Goal: Task Accomplishment & Management: Manage account settings

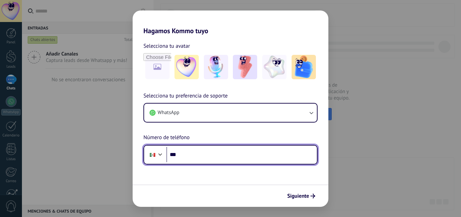
click at [162, 155] on div at bounding box center [160, 153] width 8 height 8
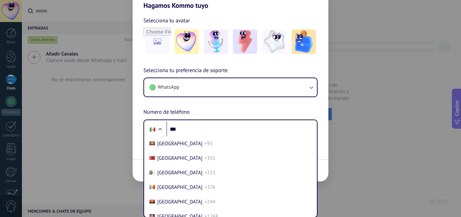
click at [225, 101] on div "Selecciona tu preferencia de soporte WhatsApp Número de teléfono Phone *** Afgh…" at bounding box center [231, 102] width 196 height 73
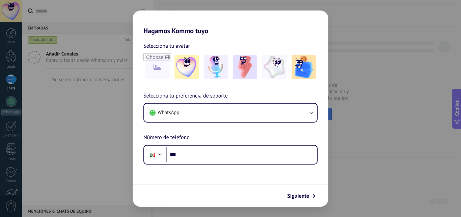
drag, startPoint x: 232, startPoint y: 133, endPoint x: 236, endPoint y: 131, distance: 5.1
click at [232, 133] on div "Selecciona tu preferencia de soporte WhatsApp Número de teléfono Phone ***" at bounding box center [231, 128] width 196 height 73
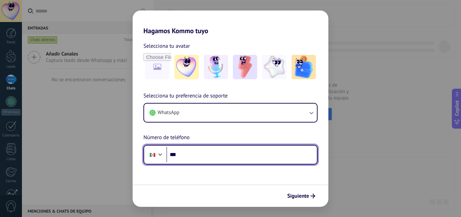
click at [182, 158] on input "***" at bounding box center [242, 155] width 151 height 16
type input "**"
type input "**********"
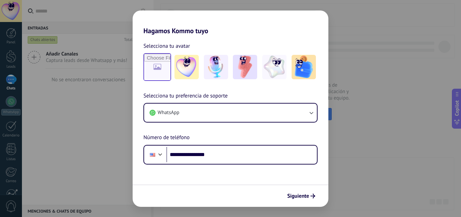
click at [304, 194] on span "Siguiente" at bounding box center [298, 195] width 22 height 5
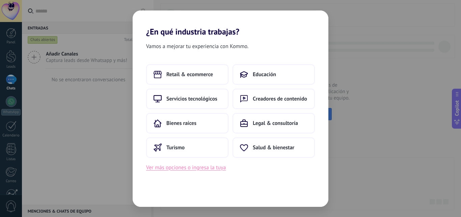
click at [201, 167] on button "Ver más opciones o ingresa la tuya" at bounding box center [186, 167] width 80 height 9
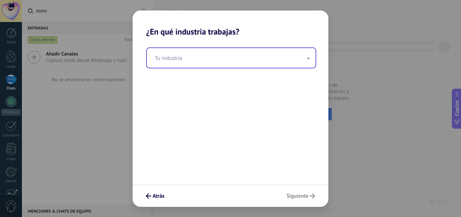
click at [197, 57] on input "text" at bounding box center [231, 58] width 169 height 20
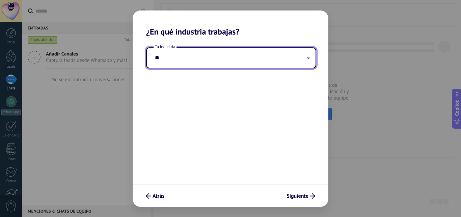
type input "*"
type input "**********"
click at [305, 195] on span "Siguiente" at bounding box center [298, 195] width 22 height 5
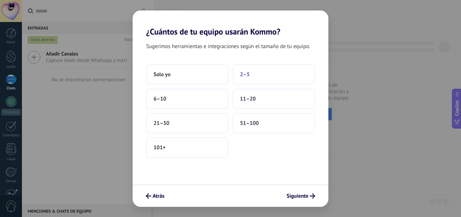
click at [246, 81] on button "2–5" at bounding box center [274, 74] width 82 height 20
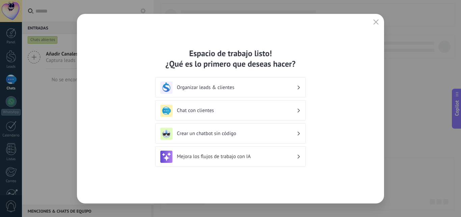
click at [250, 89] on h3 "Organizar leads & clientes" at bounding box center [237, 87] width 120 height 6
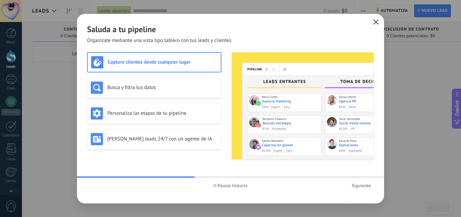
click at [377, 22] on use "button" at bounding box center [376, 21] width 5 height 5
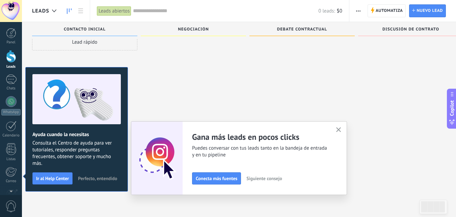
click at [342, 130] on icon "button" at bounding box center [338, 129] width 5 height 5
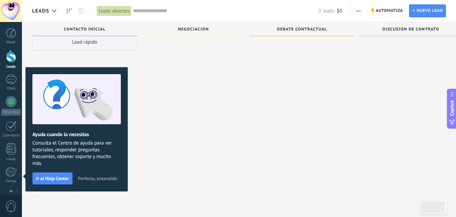
click at [111, 179] on span "Perfecto, entendido" at bounding box center [97, 178] width 39 height 5
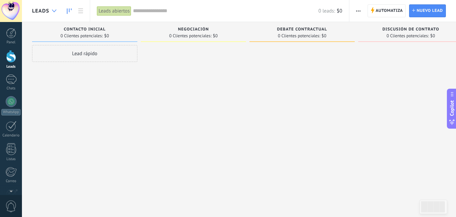
click at [56, 13] on div at bounding box center [54, 10] width 11 height 13
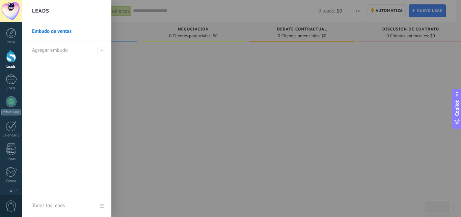
click at [72, 32] on link "Embudo de ventas" at bounding box center [68, 31] width 73 height 19
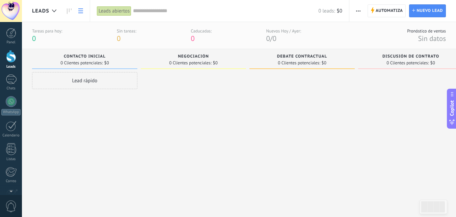
click at [80, 9] on use at bounding box center [80, 10] width 5 height 5
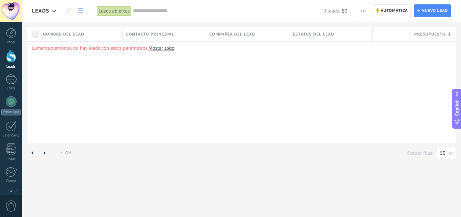
click at [44, 9] on span "Leads" at bounding box center [40, 11] width 17 height 6
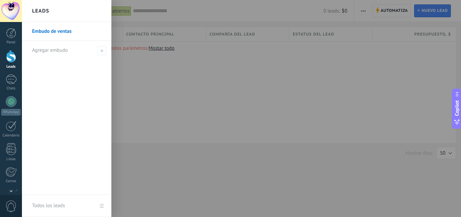
click at [62, 30] on link "Embudo de ventas" at bounding box center [68, 31] width 73 height 19
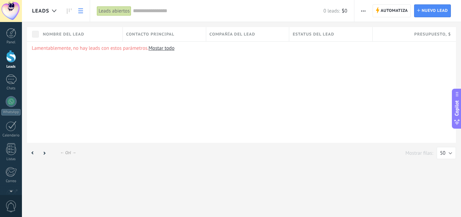
drag, startPoint x: 44, startPoint y: 10, endPoint x: 304, endPoint y: 78, distance: 268.6
click at [300, 86] on div "Lamentablemente, no hay leads con estos parámetros. Mostar todo" at bounding box center [241, 91] width 429 height 101
click at [8, 100] on div at bounding box center [11, 101] width 11 height 11
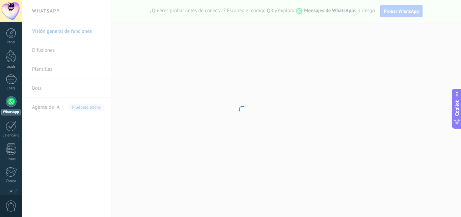
click at [178, 159] on div at bounding box center [241, 108] width 439 height 217
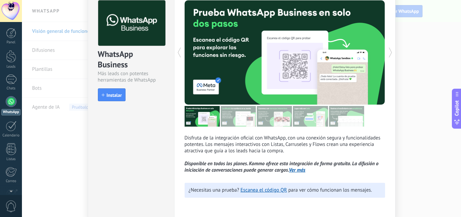
scroll to position [59, 0]
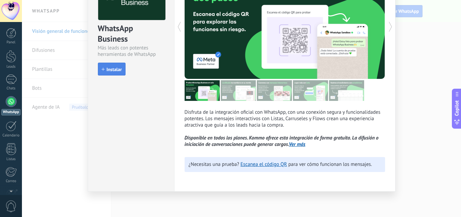
click at [112, 70] on span "Instalar" at bounding box center [114, 69] width 15 height 5
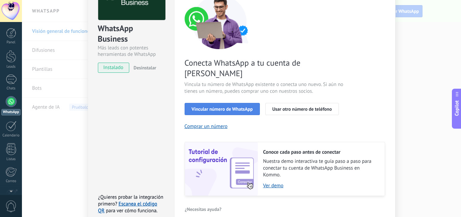
click at [231, 106] on span "Vincular número de WhatsApp" at bounding box center [222, 108] width 61 height 5
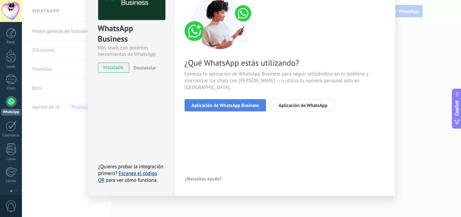
click at [245, 103] on span "Aplicación de WhatsApp Business" at bounding box center [226, 105] width 68 height 5
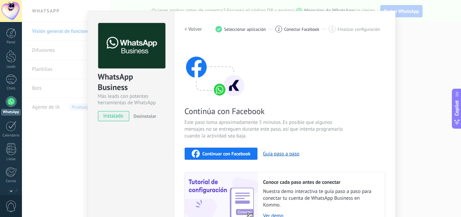
scroll to position [0, 0]
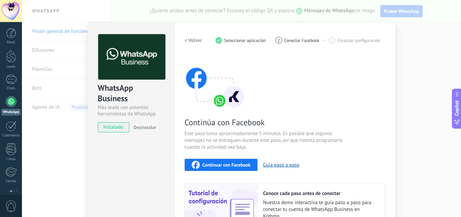
click at [350, 42] on span "Finalizar configuración" at bounding box center [359, 40] width 43 height 5
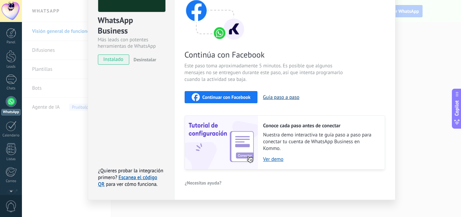
scroll to position [76, 0]
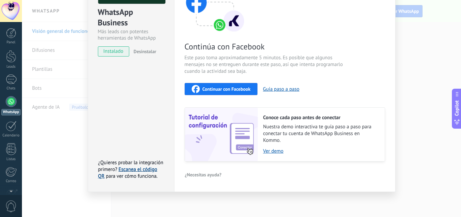
click at [146, 170] on link "Escanea el código QR" at bounding box center [127, 172] width 59 height 13
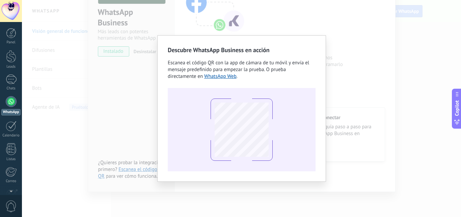
click at [390, 80] on div "Descubre WhatsApp Business en acción Escanea el código QR con la app de cámara …" at bounding box center [241, 108] width 439 height 217
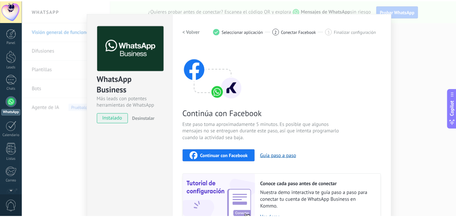
scroll to position [0, 0]
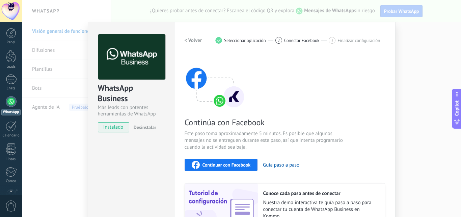
click at [411, 58] on div "WhatsApp Business Más leads con potentes herramientas de WhatsApp instalado Des…" at bounding box center [241, 108] width 439 height 217
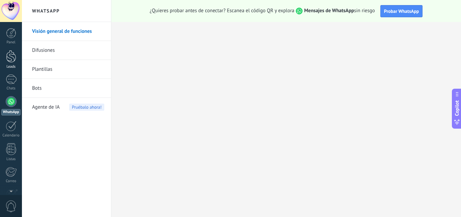
click at [13, 60] on div at bounding box center [11, 56] width 10 height 12
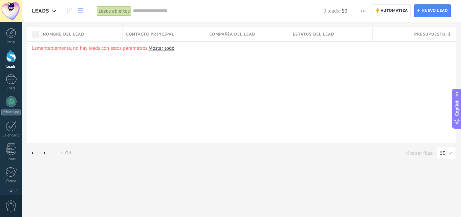
click at [80, 12] on icon at bounding box center [80, 10] width 5 height 5
click at [69, 12] on icon at bounding box center [69, 10] width 5 height 5
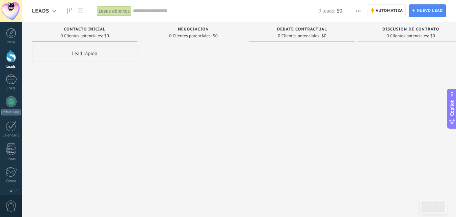
click at [53, 12] on icon at bounding box center [54, 10] width 4 height 3
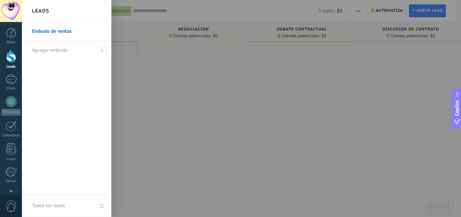
click at [67, 34] on link "Embudo de ventas" at bounding box center [68, 31] width 73 height 19
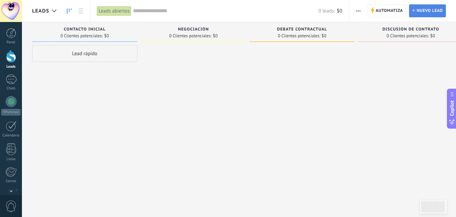
click at [433, 11] on span "Nuevo lead" at bounding box center [430, 11] width 26 height 12
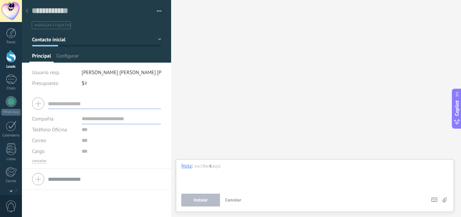
click at [26, 10] on icon at bounding box center [27, 11] width 3 height 4
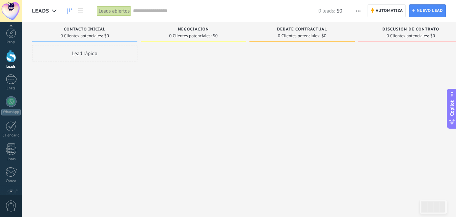
click at [10, 57] on div at bounding box center [11, 56] width 10 height 12
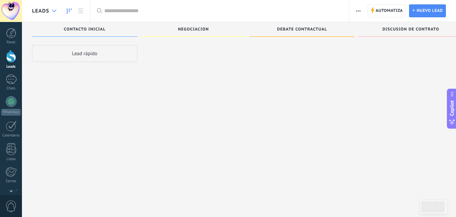
click at [54, 13] on div at bounding box center [54, 10] width 11 height 13
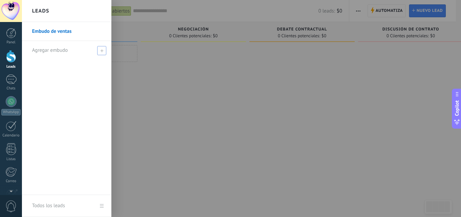
click at [98, 48] on span at bounding box center [101, 50] width 9 height 9
click at [64, 49] on input "text" at bounding box center [64, 50] width 64 height 11
type input "**********"
click at [99, 51] on div "**********" at bounding box center [68, 50] width 73 height 19
click at [74, 53] on input "text" at bounding box center [64, 50] width 64 height 11
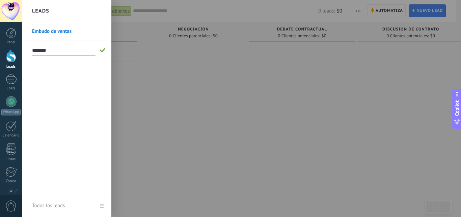
type input "**********"
click at [104, 51] on span at bounding box center [103, 50] width 6 height 5
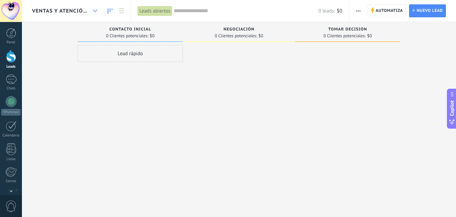
click at [94, 12] on div at bounding box center [95, 10] width 11 height 13
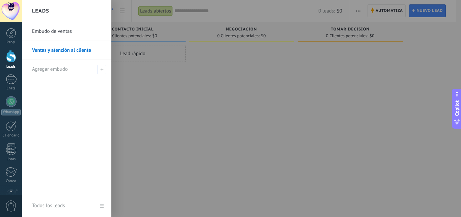
click at [86, 50] on link "Ventas y atención al cliente" at bounding box center [68, 50] width 73 height 19
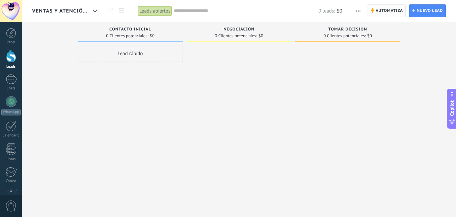
click at [390, 12] on span "Automatiza" at bounding box center [389, 11] width 27 height 12
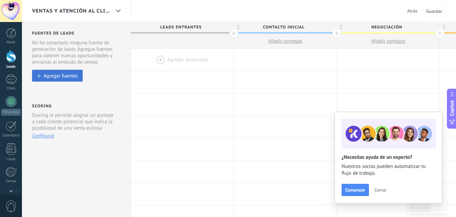
click at [75, 79] on button "Agregar fuentes" at bounding box center [57, 76] width 51 height 12
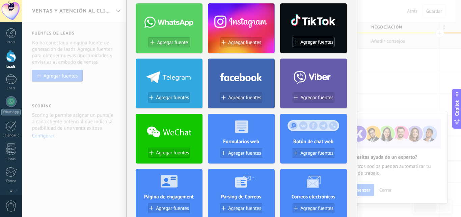
scroll to position [34, 0]
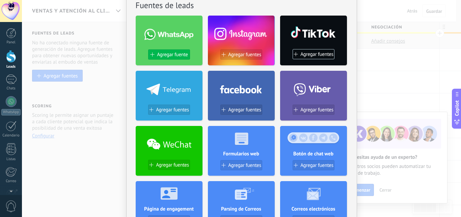
click at [167, 51] on button "Agregar fuente" at bounding box center [169, 54] width 42 height 10
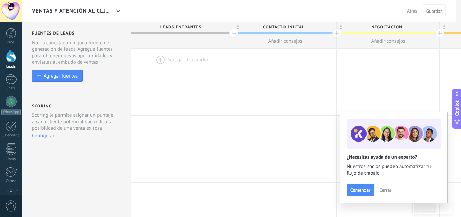
scroll to position [0, 0]
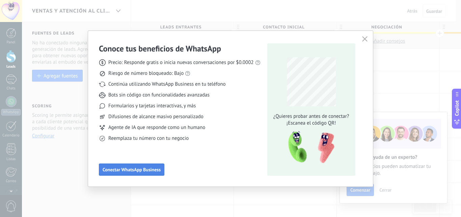
click at [156, 171] on span "Conectar WhatsApp Business" at bounding box center [132, 169] width 58 height 5
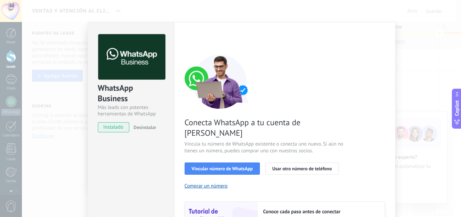
scroll to position [34, 0]
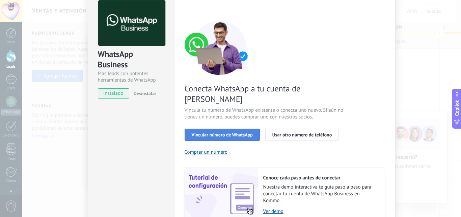
click at [221, 132] on span "Vincular número de WhatsApp" at bounding box center [222, 134] width 61 height 5
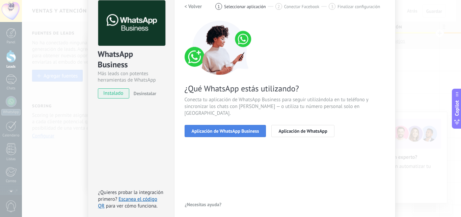
click at [237, 128] on span "Aplicación de WhatsApp Business" at bounding box center [226, 130] width 68 height 5
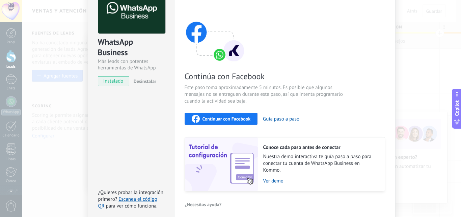
scroll to position [42, 0]
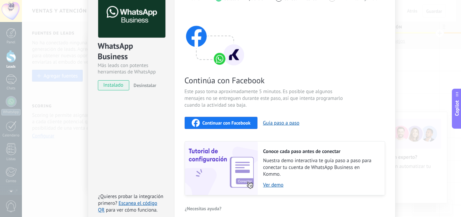
click at [235, 123] on span "Continuar con Facebook" at bounding box center [227, 122] width 48 height 5
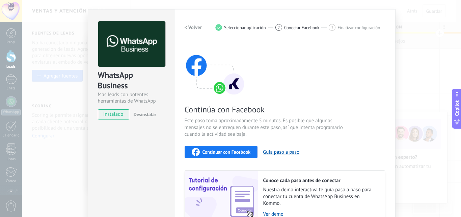
scroll to position [0, 0]
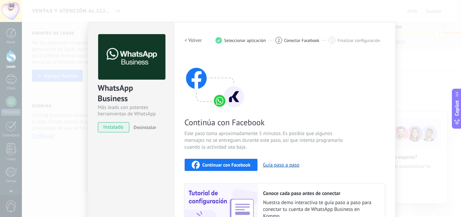
click at [405, 50] on div "WhatsApp Business Más leads con potentes herramientas de WhatsApp instalado Des…" at bounding box center [241, 108] width 439 height 217
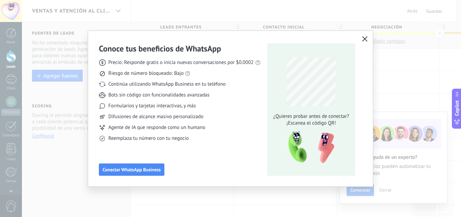
click at [366, 40] on use "button" at bounding box center [364, 38] width 5 height 5
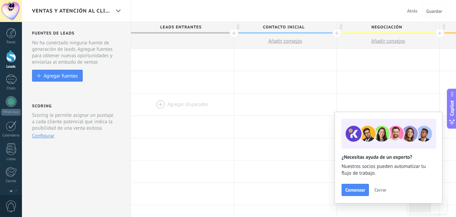
click at [217, 104] on div at bounding box center [182, 104] width 103 height 22
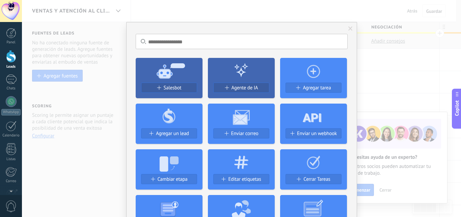
click at [58, 75] on div "No hay resultados Salesbot Agente de IA Agregar tarea Agregar un lead Enviar co…" at bounding box center [241, 108] width 439 height 217
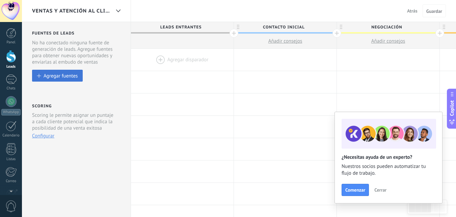
click at [75, 77] on div "Agregar fuentes" at bounding box center [61, 76] width 34 height 6
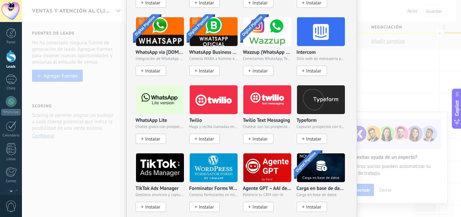
scroll to position [601, 0]
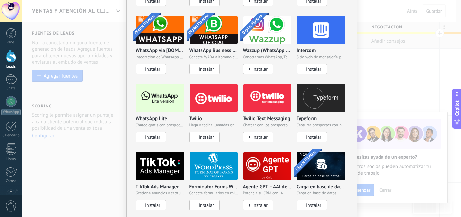
click at [171, 92] on img at bounding box center [160, 97] width 48 height 33
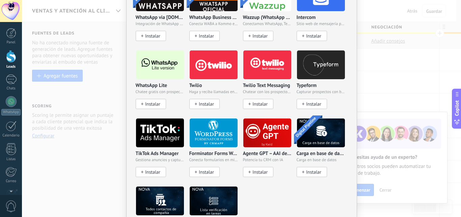
scroll to position [634, 0]
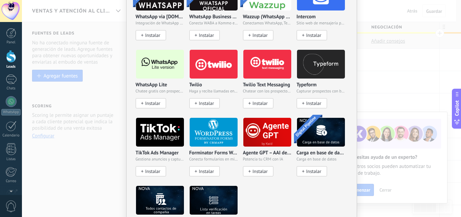
click at [152, 102] on span "Instalar" at bounding box center [152, 103] width 15 height 6
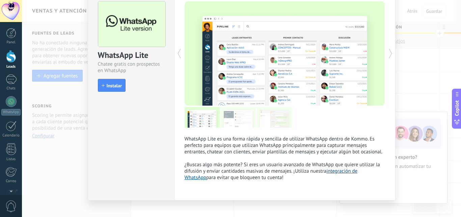
scroll to position [34, 0]
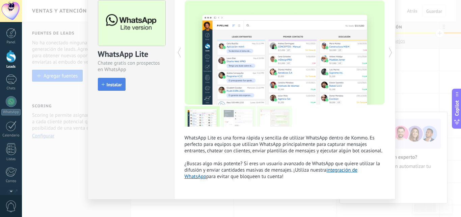
click at [115, 83] on span "Instalar" at bounding box center [114, 84] width 15 height 5
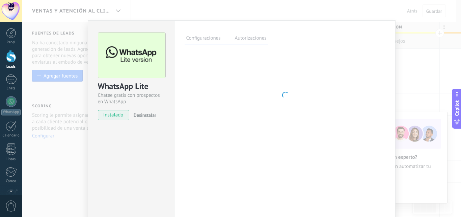
scroll to position [0, 0]
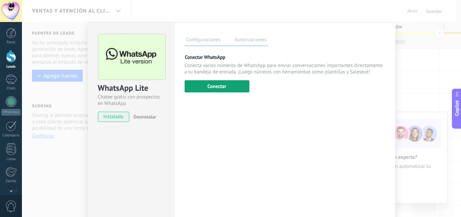
click at [225, 87] on button "Conectar" at bounding box center [217, 86] width 65 height 12
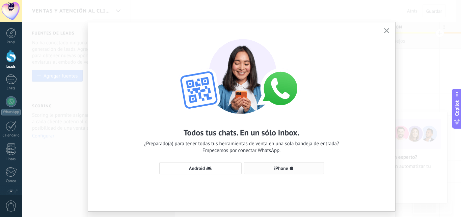
click at [264, 165] on button "iPhone" at bounding box center [284, 168] width 80 height 12
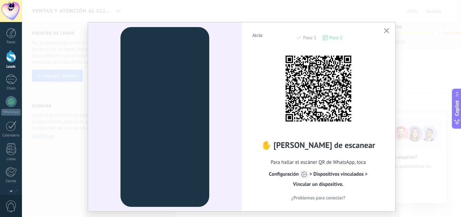
scroll to position [17, 0]
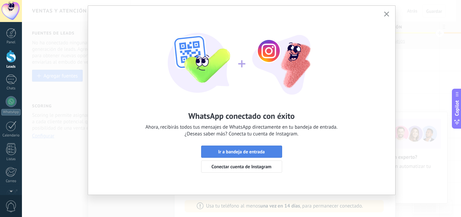
click at [252, 152] on span "Ir a bandeja de entrada" at bounding box center [241, 151] width 47 height 5
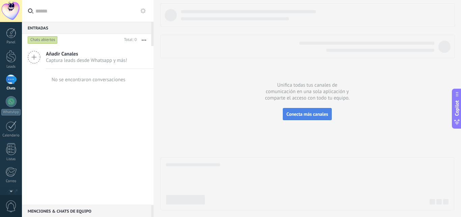
click at [300, 116] on span "Conecta más canales" at bounding box center [308, 114] width 42 height 6
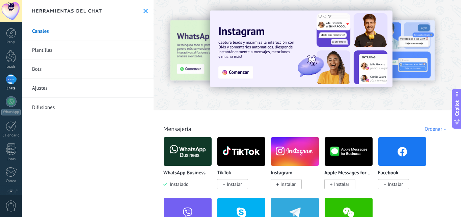
click at [48, 51] on link "Plantillas" at bounding box center [88, 50] width 132 height 19
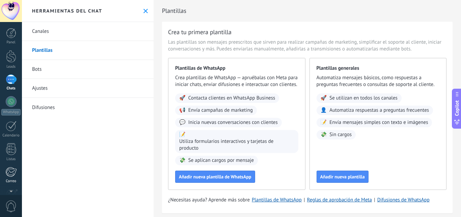
click at [6, 171] on div at bounding box center [10, 172] width 11 height 10
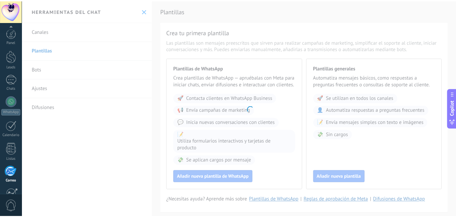
scroll to position [65, 0]
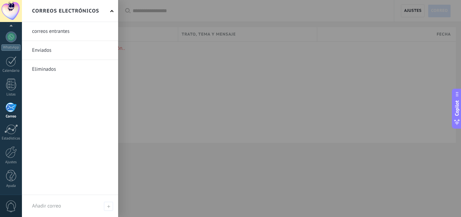
click at [16, 113] on link "Correo" at bounding box center [11, 110] width 22 height 17
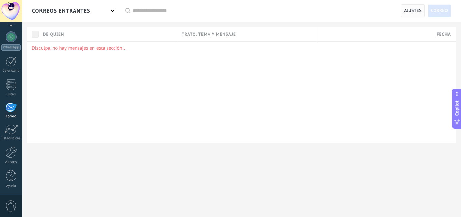
click at [417, 12] on span "Ajustes" at bounding box center [413, 11] width 18 height 12
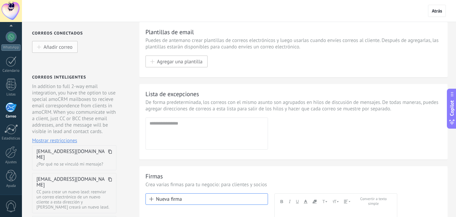
click at [46, 48] on span "Añadir correo" at bounding box center [58, 47] width 29 height 6
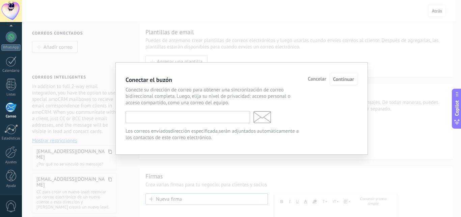
click at [188, 120] on input "text" at bounding box center [188, 117] width 125 height 12
type input "**********"
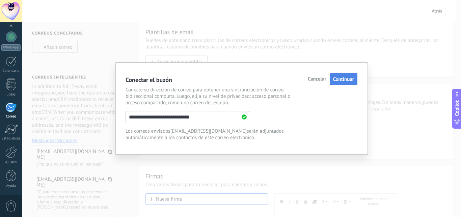
click at [343, 82] on span "Continuar" at bounding box center [343, 79] width 21 height 6
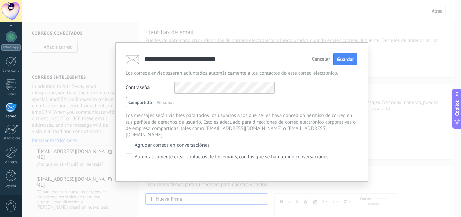
click at [331, 86] on div "Contraseña Otros IMAP nombre de usuario y contraseña" at bounding box center [242, 87] width 232 height 12
click at [344, 59] on span "Guardar" at bounding box center [345, 59] width 17 height 6
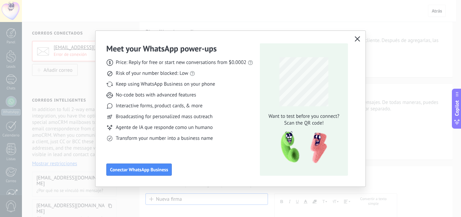
click at [359, 39] on icon "button" at bounding box center [357, 38] width 5 height 5
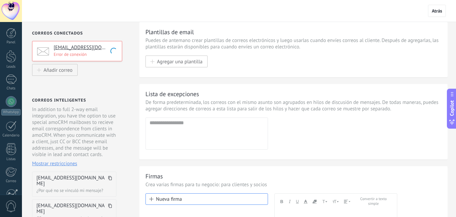
click at [91, 55] on p "Error de conexión" at bounding box center [86, 54] width 64 height 6
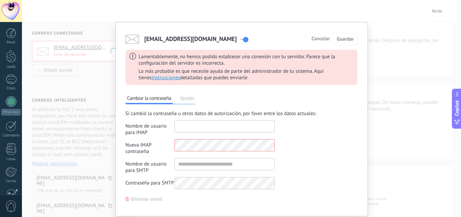
type input "**********"
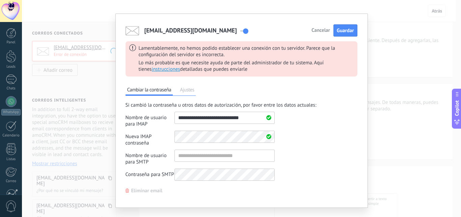
scroll to position [21, 0]
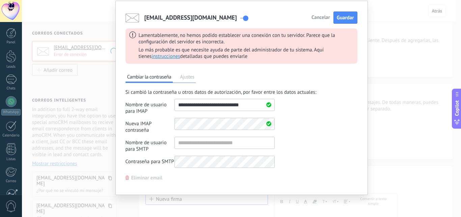
drag, startPoint x: 340, startPoint y: 16, endPoint x: 329, endPoint y: 77, distance: 61.9
click at [329, 77] on div "customerservice@asaglobals.com Cancelar Guardar Lamentablemente, no hemos podid…" at bounding box center [242, 96] width 232 height 170
click at [338, 17] on span "Guardar" at bounding box center [345, 18] width 17 height 6
click at [189, 78] on span "Ajustes" at bounding box center [187, 77] width 18 height 9
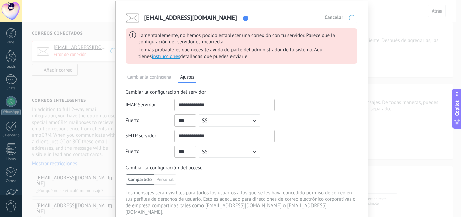
click at [157, 78] on span "Cambiar la contraseña" at bounding box center [150, 77] width 48 height 9
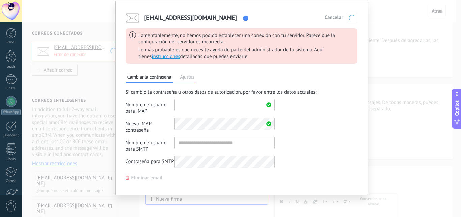
click at [218, 105] on input "shared" at bounding box center [225, 105] width 100 height 12
click at [359, 88] on div "customerservice@asaglobals.com Cancelar Guardar Lamentablemente, no hemos podid…" at bounding box center [242, 98] width 253 height 194
click at [248, 107] on input "shared" at bounding box center [225, 105] width 100 height 12
click at [335, 88] on div "Cambiar la contraseña Ajustes Si cambió la contraseña u otros datos de autoriza…" at bounding box center [242, 125] width 232 height 110
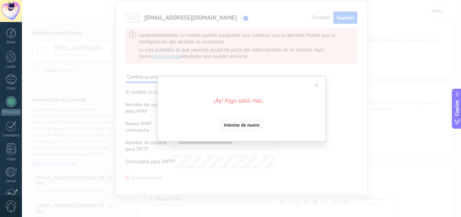
click at [255, 127] on span "Intentar de nuevo" at bounding box center [242, 124] width 36 height 5
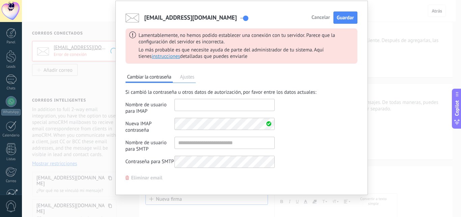
click at [205, 107] on input "shared" at bounding box center [225, 105] width 100 height 12
type input "**********"
click at [200, 141] on input "shared" at bounding box center [225, 142] width 100 height 12
type input "**********"
click at [302, 177] on div "Cambiar la contraseña Ajustes Si cambió la contraseña u otros datos de autoriza…" at bounding box center [242, 125] width 232 height 110
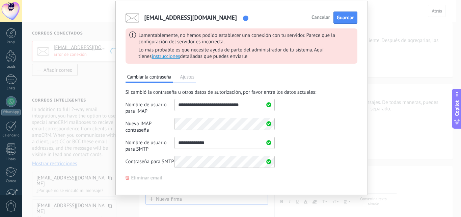
scroll to position [0, 0]
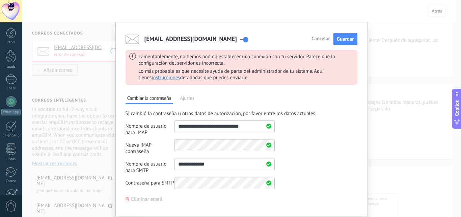
click at [187, 101] on span "Ajustes" at bounding box center [187, 98] width 18 height 9
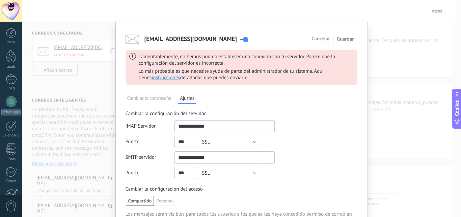
click at [192, 141] on input "shared" at bounding box center [186, 141] width 22 height 12
type input "*"
click at [288, 179] on div "IMAP Servidor Puerto Sin codificar SSL STARTTLS TLS SSL SMTP servidor Puerto Si…" at bounding box center [242, 151] width 232 height 62
click at [351, 40] on span "Guardar" at bounding box center [345, 39] width 17 height 6
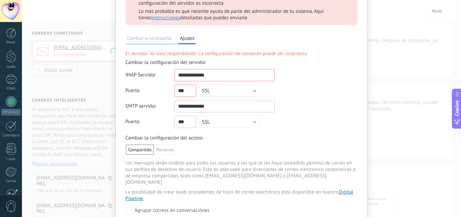
scroll to position [49, 0]
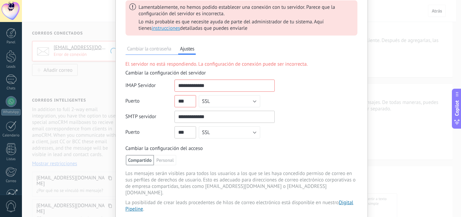
click at [189, 100] on input "shared" at bounding box center [186, 101] width 22 height 12
type input "*"
click at [250, 100] on button "SSL" at bounding box center [229, 101] width 61 height 12
click at [222, 136] on span "TLS" at bounding box center [226, 135] width 63 height 6
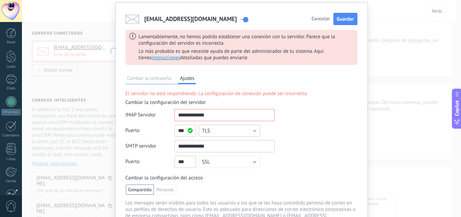
scroll to position [16, 0]
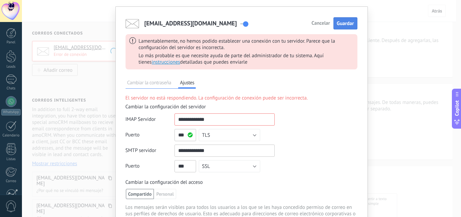
click at [340, 25] on span "Guardar" at bounding box center [345, 23] width 17 height 6
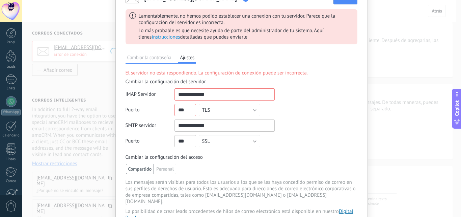
scroll to position [74, 0]
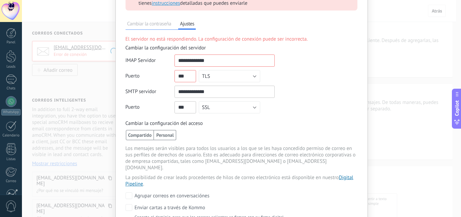
click at [167, 135] on span "Personal" at bounding box center [165, 135] width 22 height 10
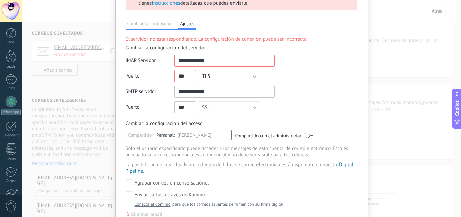
click at [310, 135] on label at bounding box center [309, 134] width 8 height 7
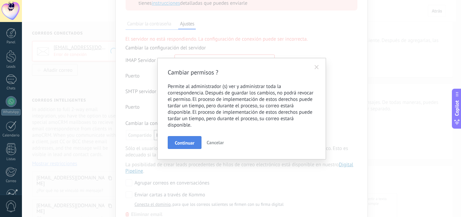
click at [195, 142] on button "Continuar" at bounding box center [185, 142] width 34 height 13
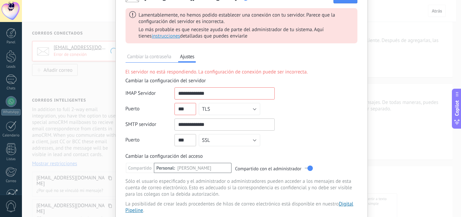
scroll to position [41, 0]
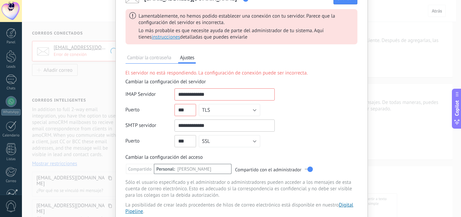
click at [161, 59] on span "Cambiar la contraseña" at bounding box center [150, 58] width 48 height 9
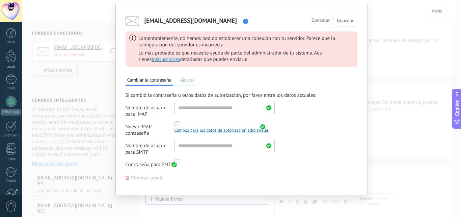
scroll to position [24, 0]
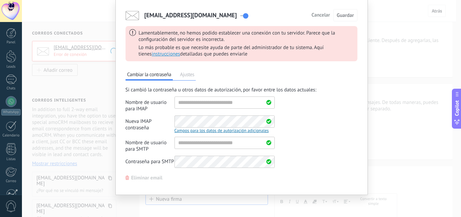
click at [188, 76] on span "Ajustes" at bounding box center [187, 75] width 18 height 9
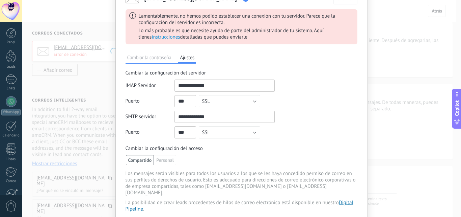
drag, startPoint x: 188, startPoint y: 101, endPoint x: 176, endPoint y: 103, distance: 12.2
click at [176, 103] on input "shared" at bounding box center [186, 101] width 22 height 12
click at [255, 102] on button "SSL" at bounding box center [229, 101] width 61 height 12
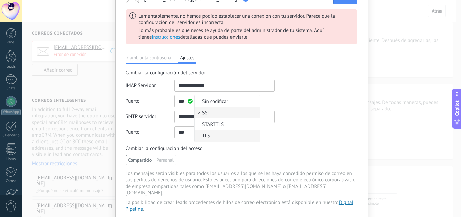
click at [241, 132] on li "TLS" at bounding box center [227, 135] width 65 height 11
drag, startPoint x: 184, startPoint y: 101, endPoint x: 175, endPoint y: 101, distance: 8.8
click at [175, 101] on input "shared" at bounding box center [186, 101] width 22 height 12
type input "***"
click at [230, 99] on button "TLS" at bounding box center [229, 101] width 61 height 12
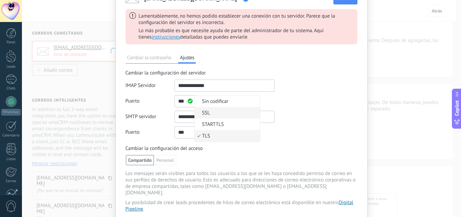
click at [222, 113] on span "SSL" at bounding box center [226, 112] width 63 height 6
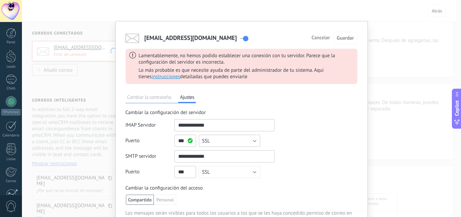
scroll to position [0, 0]
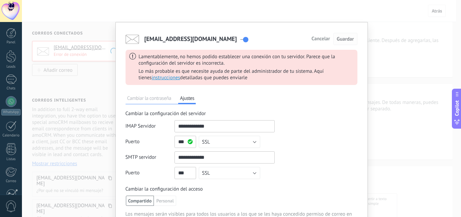
click at [352, 39] on span "Guardar" at bounding box center [345, 39] width 17 height 6
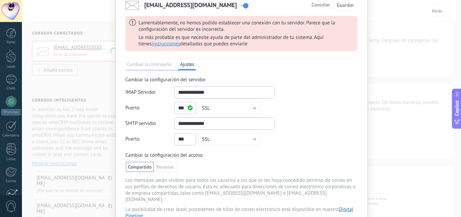
click at [148, 63] on span "Cambiar la contraseña" at bounding box center [150, 64] width 48 height 9
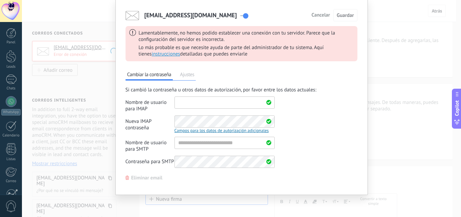
click at [201, 105] on input "shared" at bounding box center [225, 102] width 100 height 12
type input "**********"
click at [241, 144] on input "shared" at bounding box center [225, 142] width 100 height 12
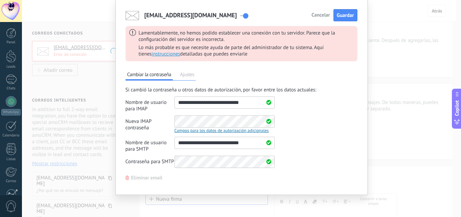
type input "**********"
click at [327, 173] on div "Cambiar la contraseña Ajustes Si cambió la contraseña u otros datos de autoriza…" at bounding box center [242, 124] width 232 height 113
click at [189, 74] on span "Ajustes" at bounding box center [187, 75] width 18 height 9
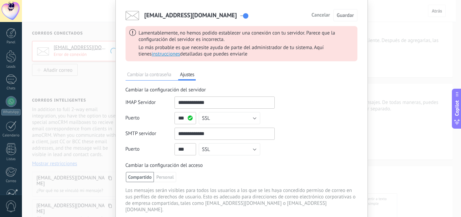
click at [163, 75] on span "Cambiar la contraseña" at bounding box center [150, 75] width 48 height 9
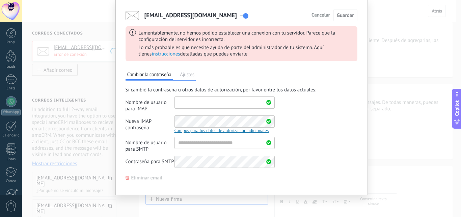
click at [208, 106] on input "shared" at bounding box center [225, 102] width 100 height 12
type input "**********"
click at [203, 147] on input "shared" at bounding box center [225, 142] width 100 height 12
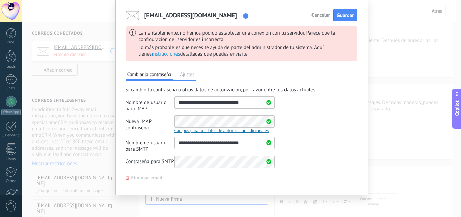
type input "**********"
click at [314, 164] on div "Si cambió la contraseña u otros datos de autorización, por favor entre los dato…" at bounding box center [242, 128] width 232 height 84
click at [342, 16] on span "Guardar" at bounding box center [345, 15] width 17 height 6
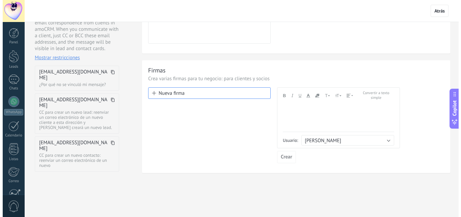
scroll to position [0, 0]
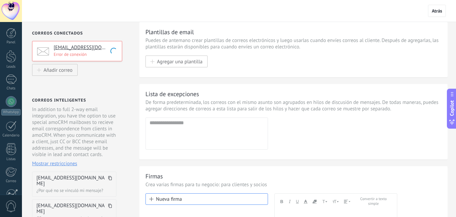
click at [78, 50] on h4 "[EMAIL_ADDRESS][DOMAIN_NAME]" at bounding box center [86, 47] width 64 height 7
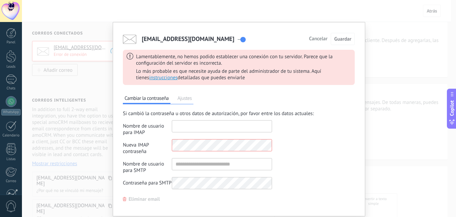
type input "**********"
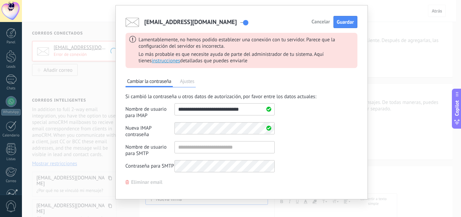
scroll to position [21, 0]
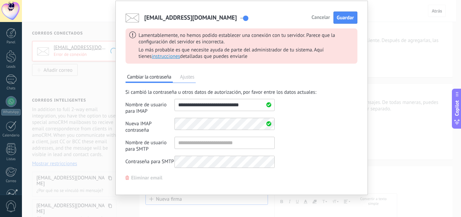
click at [186, 78] on span "Ajustes" at bounding box center [187, 77] width 18 height 9
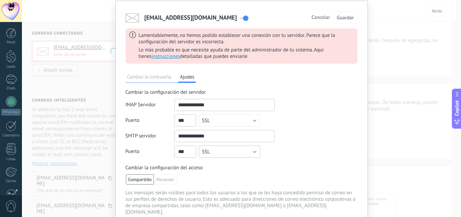
click at [253, 154] on button "SSL" at bounding box center [229, 151] width 61 height 12
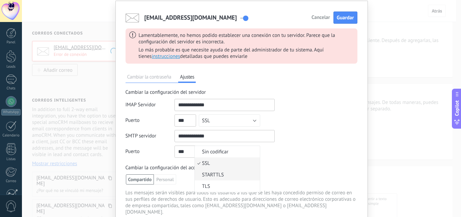
click at [237, 177] on span "STARTTLS" at bounding box center [226, 174] width 63 height 6
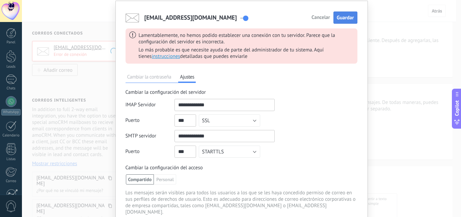
click at [342, 18] on span "Guardar" at bounding box center [345, 18] width 17 height 6
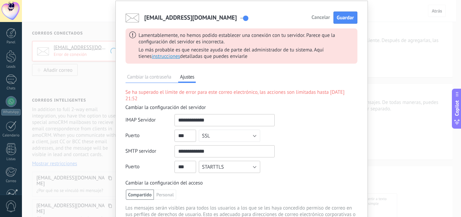
click at [248, 160] on button "STARTTLS" at bounding box center [229, 166] width 61 height 12
click at [224, 175] on span "SSL" at bounding box center [226, 178] width 63 height 6
click at [351, 18] on span "Guardar" at bounding box center [345, 18] width 17 height 6
click at [145, 79] on span "Cambiar la contraseña" at bounding box center [150, 77] width 48 height 9
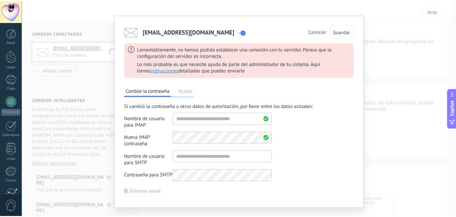
scroll to position [0, 0]
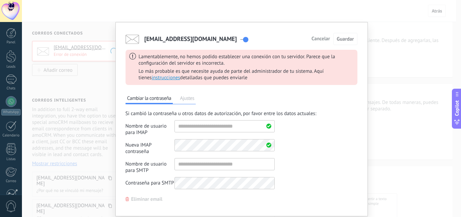
click at [324, 40] on span "Cancelar" at bounding box center [321, 38] width 19 height 5
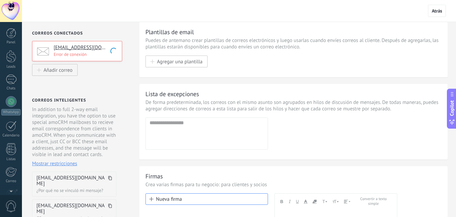
click at [85, 56] on p "Error de conexión" at bounding box center [86, 54] width 64 height 6
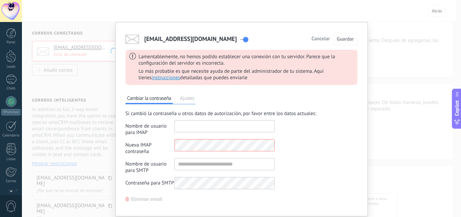
type input "**********"
click at [325, 39] on span "Cancelar" at bounding box center [321, 38] width 19 height 5
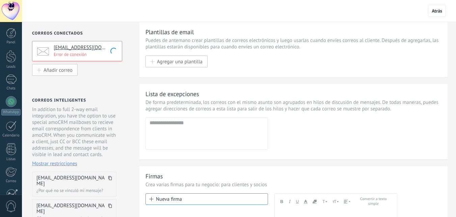
click at [68, 72] on span "Añadir correo" at bounding box center [58, 70] width 29 height 6
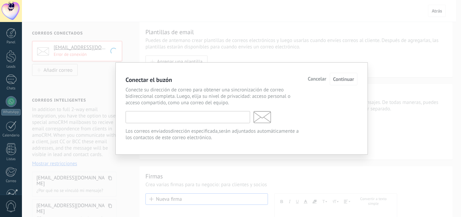
click at [163, 119] on input "text" at bounding box center [188, 117] width 125 height 12
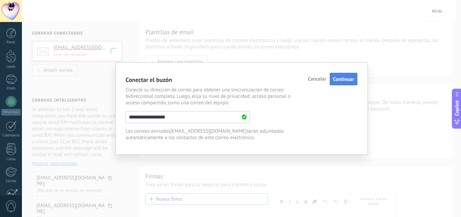
type input "**********"
click at [335, 76] on span "Continuar" at bounding box center [343, 79] width 21 height 6
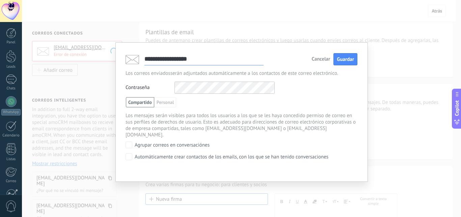
click at [341, 96] on div "**********" at bounding box center [242, 124] width 232 height 86
click at [169, 104] on span "Personal" at bounding box center [165, 102] width 22 height 10
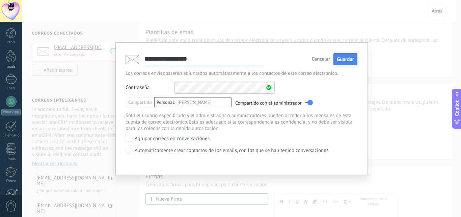
click at [349, 61] on span "Guardar" at bounding box center [345, 59] width 17 height 6
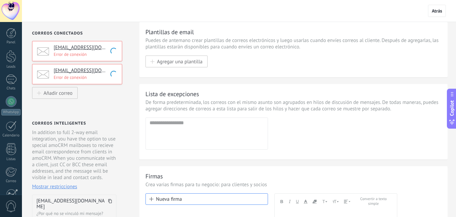
click at [106, 82] on div "[EMAIL_ADDRESS][DOMAIN_NAME] Error de conexión" at bounding box center [77, 74] width 90 height 20
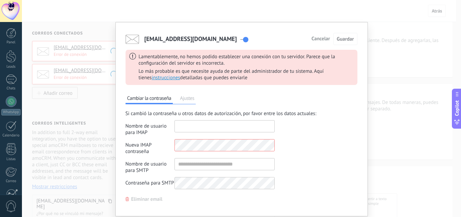
type input "**********"
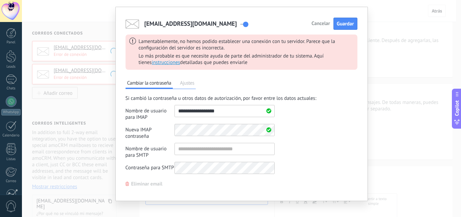
scroll to position [21, 0]
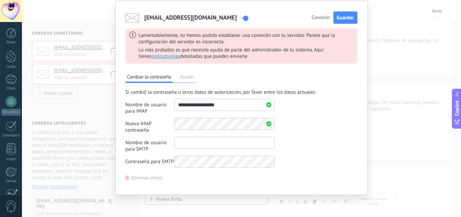
click at [197, 141] on input "private" at bounding box center [225, 142] width 100 height 12
type input "***"
click at [189, 81] on span "Ajustes" at bounding box center [187, 77] width 18 height 9
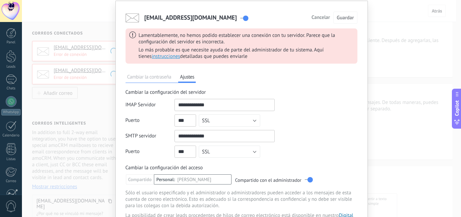
click at [159, 80] on span "Cambiar la contraseña" at bounding box center [150, 77] width 48 height 9
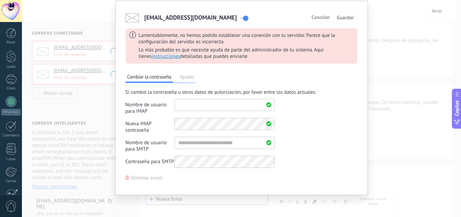
click at [192, 107] on input "private" at bounding box center [225, 105] width 100 height 12
type input "**********"
click at [206, 146] on input "private" at bounding box center [225, 142] width 100 height 12
type input "**********"
click at [350, 20] on span "Guardar" at bounding box center [345, 18] width 17 height 6
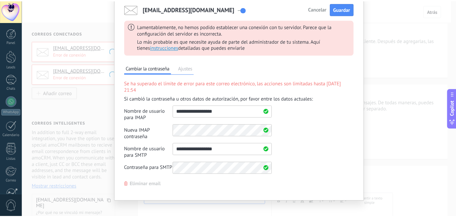
scroll to position [0, 0]
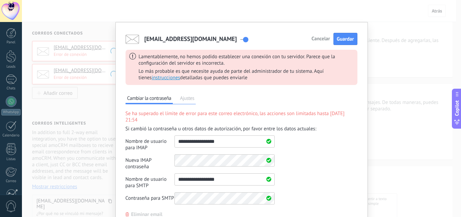
click at [322, 40] on span "Cancelar" at bounding box center [321, 38] width 19 height 5
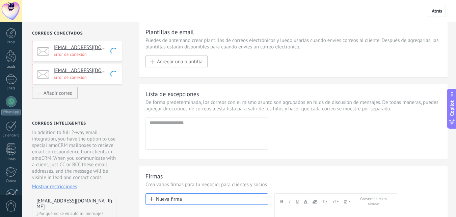
click at [107, 97] on div "Correos conectados customerservice@asaglobals.com Error de conexión seo@asaglob…" at bounding box center [76, 164] width 109 height 285
click at [76, 48] on h4 "[EMAIL_ADDRESS][DOMAIN_NAME]" at bounding box center [86, 47] width 64 height 7
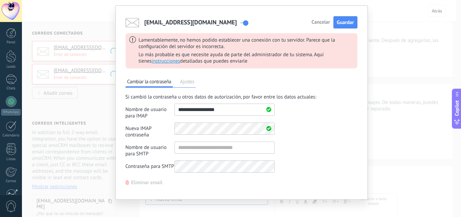
scroll to position [21, 0]
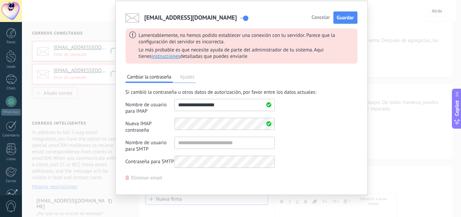
click at [189, 80] on span "Ajustes" at bounding box center [187, 77] width 18 height 9
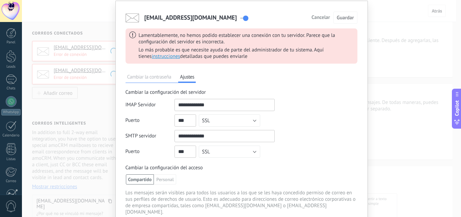
click at [154, 80] on span "Cambiar la contraseña" at bounding box center [150, 77] width 48 height 9
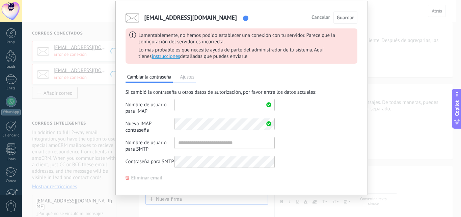
click at [196, 107] on input "shared" at bounding box center [225, 105] width 100 height 12
type input "**********"
click at [221, 145] on input "shared" at bounding box center [225, 142] width 100 height 12
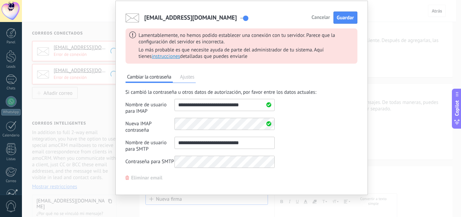
type input "**********"
click at [349, 16] on span "Guardar" at bounding box center [345, 18] width 17 height 6
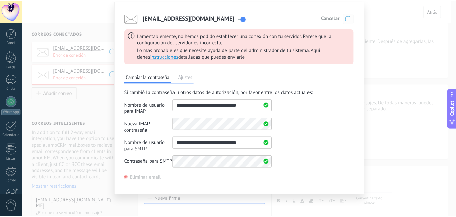
scroll to position [0, 0]
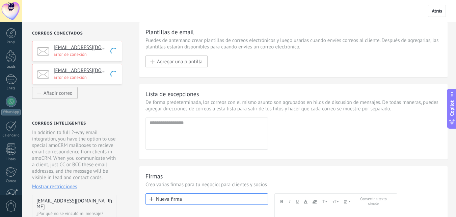
click at [86, 48] on h4 "[EMAIL_ADDRESS][DOMAIN_NAME]" at bounding box center [86, 47] width 64 height 7
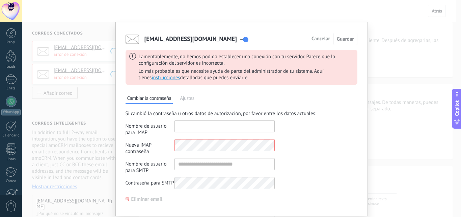
type input "**********"
click at [188, 100] on span "Ajustes" at bounding box center [187, 98] width 18 height 9
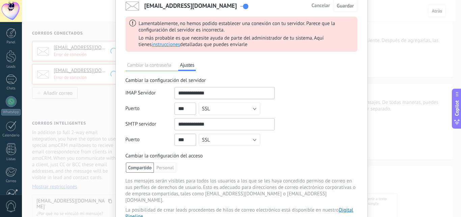
scroll to position [34, 0]
click at [153, 61] on span "Cambiar la contraseña" at bounding box center [150, 64] width 48 height 9
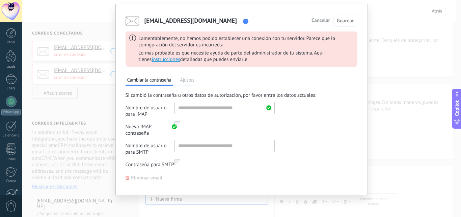
scroll to position [21, 0]
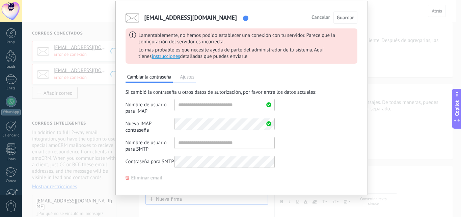
click at [64, 59] on div "customerservice@asaglobals.com Cancelar Guardar Lamentablemente, no hemos podid…" at bounding box center [241, 108] width 439 height 217
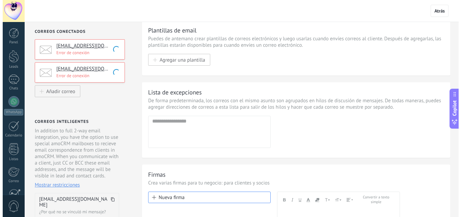
scroll to position [0, 0]
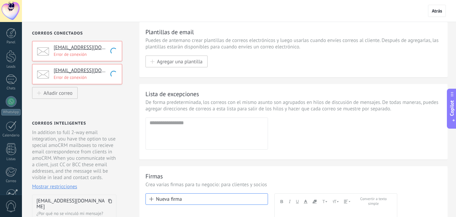
click at [101, 60] on div "customerservice@asaglobals.com Error de conexión" at bounding box center [77, 51] width 90 height 20
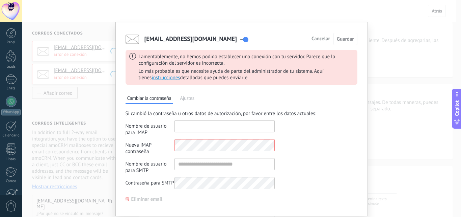
type input "**********"
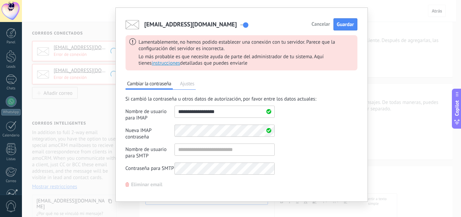
scroll to position [21, 0]
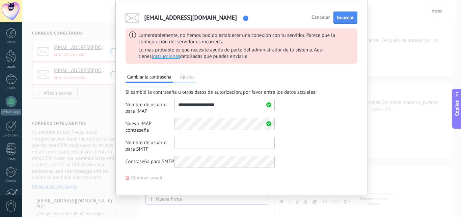
click at [211, 143] on input "shared" at bounding box center [225, 142] width 100 height 12
type input "**********"
click at [275, 171] on div "Si cambió la contraseña u otros datos de autorización, por favor entre los dato…" at bounding box center [242, 130] width 232 height 82
click at [347, 18] on span "Guardar" at bounding box center [345, 18] width 17 height 6
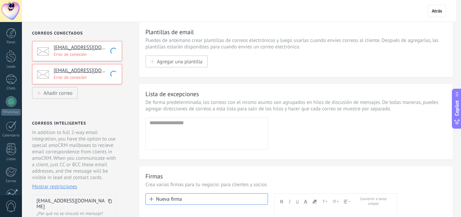
scroll to position [0, 0]
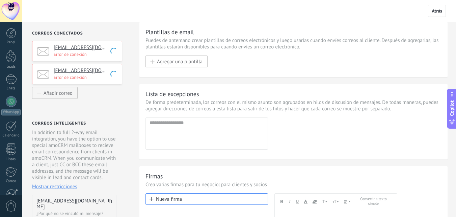
click at [98, 76] on p "Error de conexión" at bounding box center [86, 77] width 64 height 6
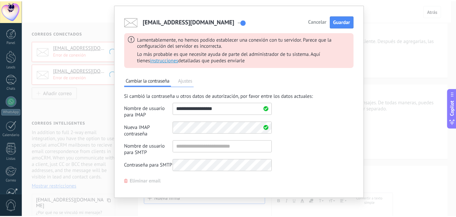
scroll to position [21, 0]
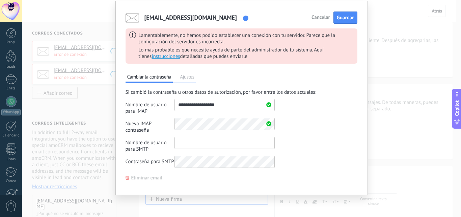
click at [235, 143] on input "private" at bounding box center [225, 142] width 100 height 12
click at [337, 15] on span "Guardar" at bounding box center [345, 18] width 17 height 6
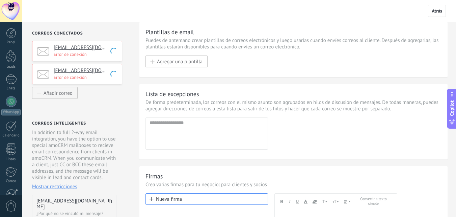
click at [382, 142] on div "Agregar dirección Dirección de email incorrecta!" at bounding box center [294, 133] width 296 height 32
click at [104, 78] on p "Error de conexión" at bounding box center [86, 77] width 64 height 6
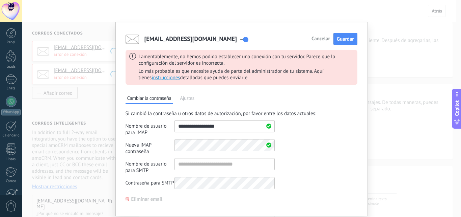
scroll to position [21, 0]
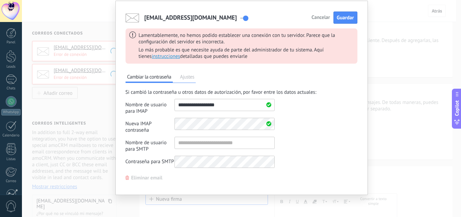
click at [241, 19] on label at bounding box center [245, 18] width 8 height 7
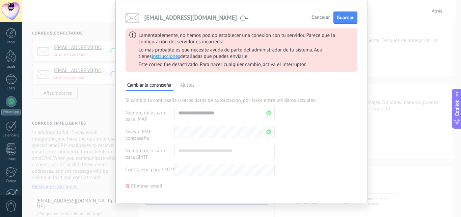
click at [241, 18] on label at bounding box center [245, 18] width 8 height 7
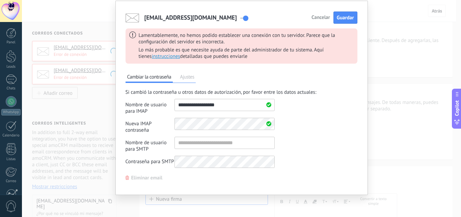
click at [191, 78] on span "Ajustes" at bounding box center [187, 77] width 18 height 9
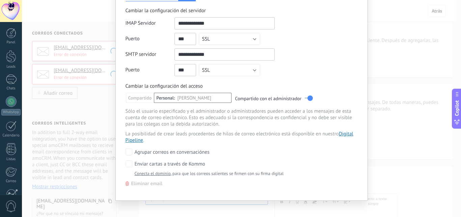
scroll to position [108, 0]
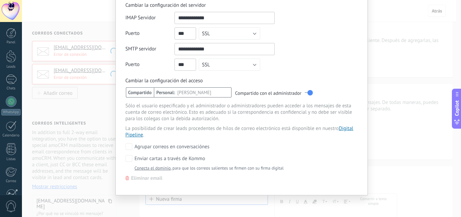
click at [140, 94] on span "Compartido" at bounding box center [140, 92] width 28 height 10
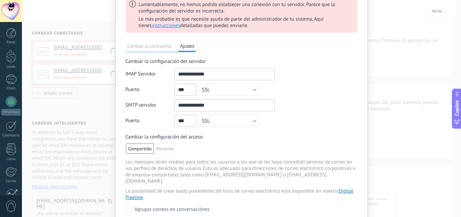
scroll to position [41, 0]
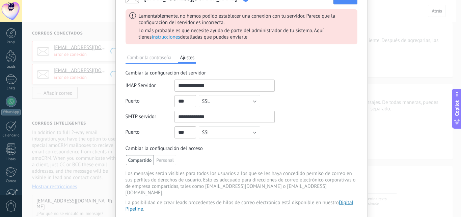
click at [150, 58] on span "Cambiar la contraseña" at bounding box center [150, 58] width 48 height 9
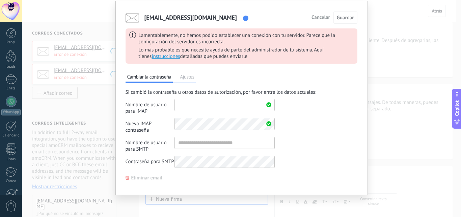
click at [207, 107] on input "private" at bounding box center [225, 105] width 100 height 12
type input "**********"
click at [184, 146] on input "private" at bounding box center [225, 142] width 100 height 12
type input "**********"
click at [206, 176] on div "Cambiar la contraseña Ajustes Si cambió la contraseña u otros datos de autoriza…" at bounding box center [242, 125] width 232 height 110
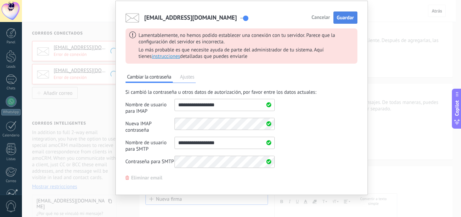
click at [345, 16] on span "Guardar" at bounding box center [345, 18] width 17 height 6
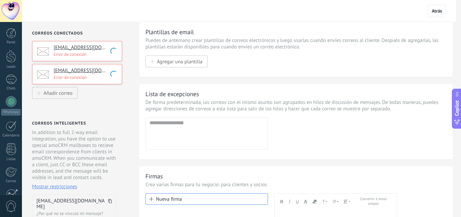
scroll to position [0, 0]
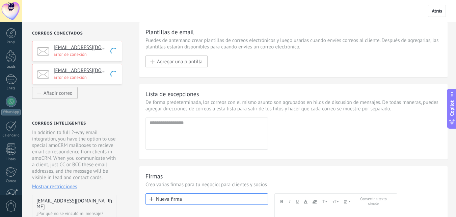
click at [97, 81] on div "[EMAIL_ADDRESS][DOMAIN_NAME] Error de conexión" at bounding box center [77, 74] width 90 height 20
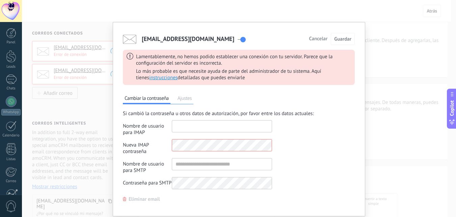
type input "**********"
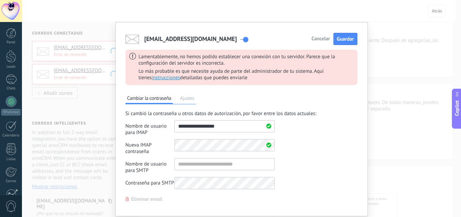
click at [144, 200] on span "Eliminar email" at bounding box center [146, 199] width 31 height 5
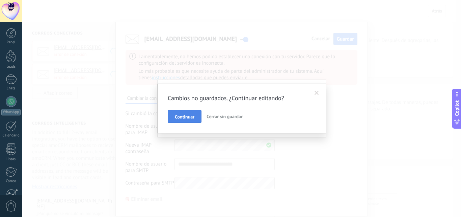
click at [181, 117] on span "Continuar" at bounding box center [185, 116] width 20 height 5
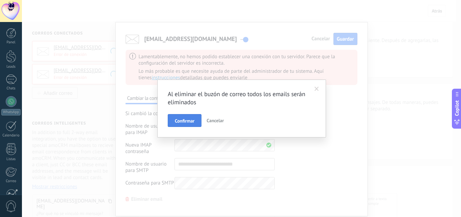
click at [185, 122] on span "Confirmar" at bounding box center [185, 120] width 20 height 5
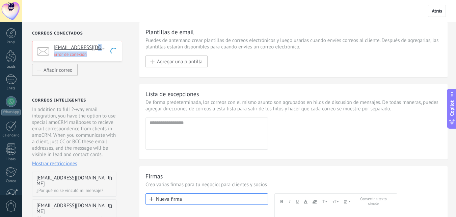
click at [98, 52] on div "[EMAIL_ADDRESS][DOMAIN_NAME] Error de conexión" at bounding box center [86, 50] width 64 height 13
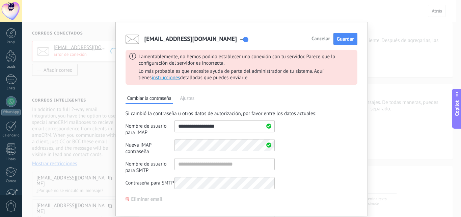
click at [144, 195] on div "Cambiar la contraseña Ajustes Si cambió la contraseña u otros datos de autoriza…" at bounding box center [242, 147] width 232 height 110
click at [144, 201] on span "Eliminar email" at bounding box center [146, 199] width 31 height 5
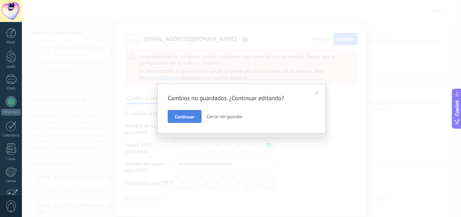
click at [189, 116] on span "Continuar" at bounding box center [185, 116] width 20 height 5
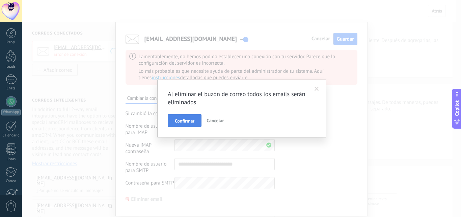
click at [186, 121] on span "Confirmar" at bounding box center [185, 120] width 20 height 5
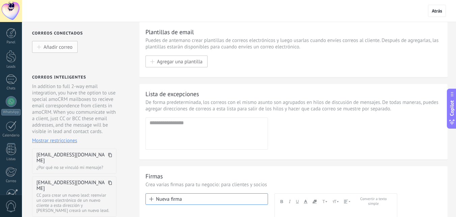
click at [63, 47] on span "Añadir correo" at bounding box center [58, 47] width 29 height 6
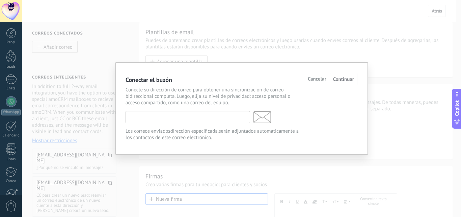
click at [156, 117] on input "text" at bounding box center [188, 117] width 125 height 12
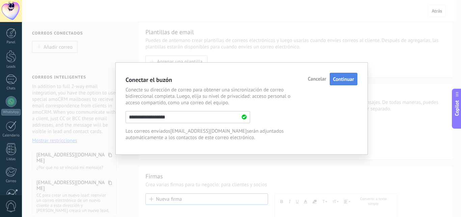
type input "**********"
click at [341, 78] on span "Continuar" at bounding box center [343, 79] width 21 height 6
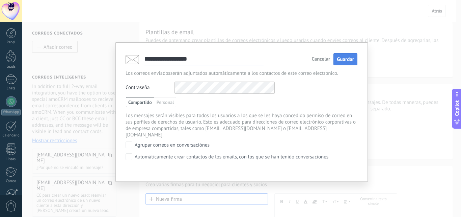
click at [351, 61] on span "Guardar" at bounding box center [345, 59] width 17 height 6
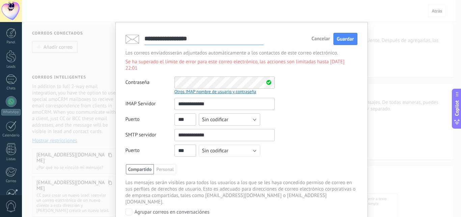
click at [245, 113] on button "Sin codificar" at bounding box center [229, 119] width 61 height 12
click at [244, 128] on span "SSL" at bounding box center [226, 131] width 63 height 6
click at [250, 144] on button "Sin codificar" at bounding box center [229, 150] width 61 height 12
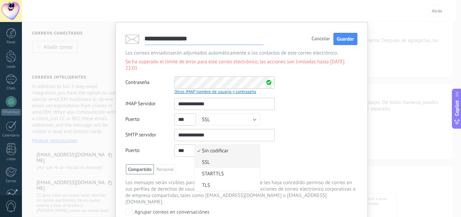
click at [213, 159] on span "SSL" at bounding box center [226, 162] width 63 height 6
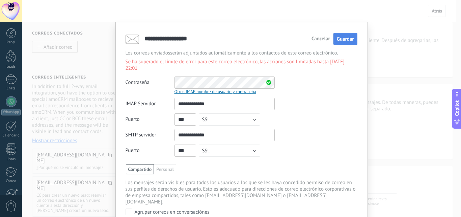
click at [348, 36] on span "Guardar" at bounding box center [345, 39] width 17 height 6
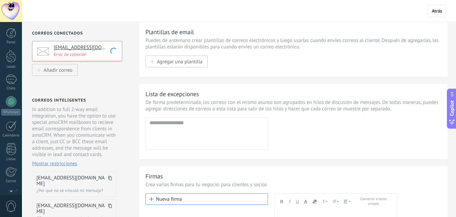
click at [85, 54] on p "Error de conexión" at bounding box center [86, 54] width 64 height 6
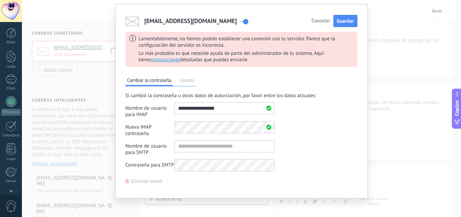
scroll to position [21, 0]
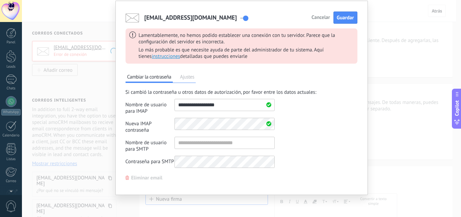
click at [184, 74] on span "Ajustes" at bounding box center [187, 77] width 18 height 9
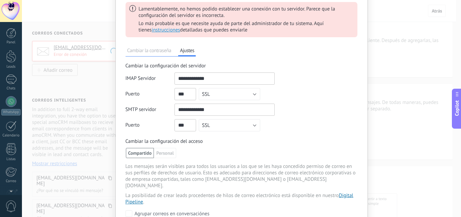
scroll to position [55, 0]
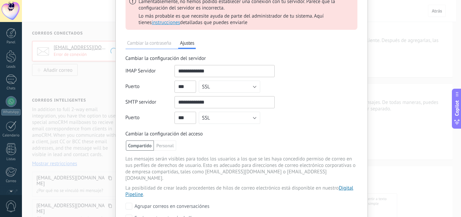
click at [146, 47] on span "Cambiar la contraseña" at bounding box center [150, 43] width 48 height 9
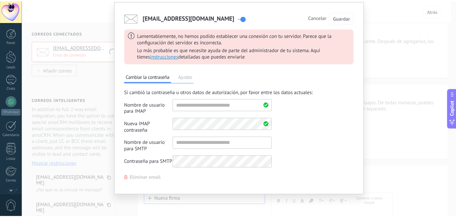
scroll to position [21, 0]
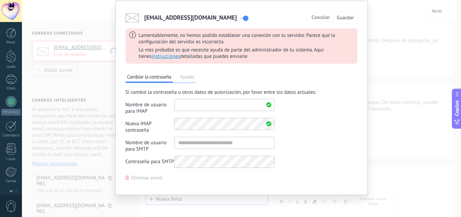
click at [216, 108] on input "shared" at bounding box center [225, 105] width 100 height 12
type input "**********"
click at [206, 144] on input "shared" at bounding box center [225, 142] width 100 height 12
type input "**********"
click at [354, 154] on div "Si cambió la contraseña u otros datos de autorización, por favor entre los dato…" at bounding box center [242, 130] width 232 height 82
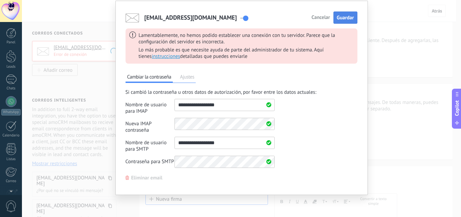
click at [348, 17] on span "Guardar" at bounding box center [345, 18] width 17 height 6
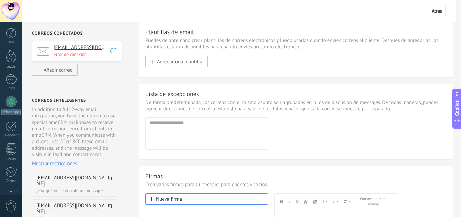
scroll to position [0, 0]
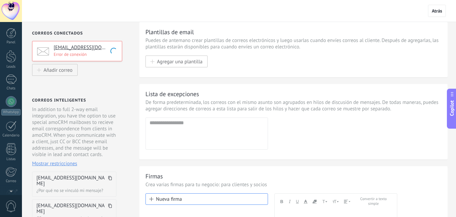
click at [103, 54] on p "Error de conexión" at bounding box center [86, 54] width 64 height 6
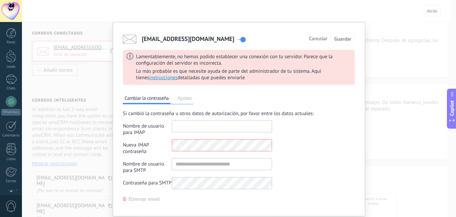
type input "**********"
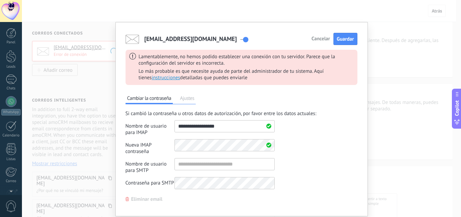
click at [249, 151] on div "Campos para los datos de autorización adicionales" at bounding box center [225, 147] width 100 height 16
click at [194, 167] on input "shared" at bounding box center [225, 164] width 100 height 12
type input "**********"
click at [341, 41] on span "Guardar" at bounding box center [345, 39] width 17 height 6
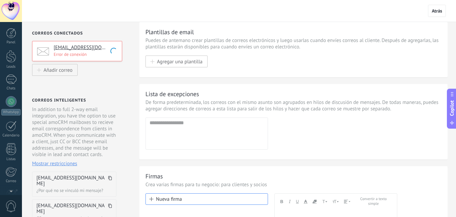
click at [88, 64] on div "[EMAIL_ADDRESS][DOMAIN_NAME] Error de conexión" at bounding box center [77, 52] width 90 height 23
click at [89, 59] on div "[EMAIL_ADDRESS][DOMAIN_NAME] Error de conexión" at bounding box center [77, 51] width 90 height 20
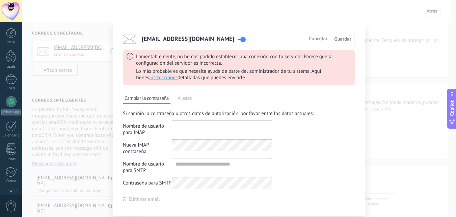
type input "**********"
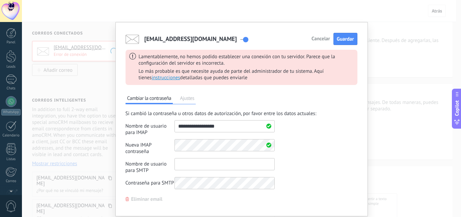
click at [193, 168] on input "shared" at bounding box center [225, 164] width 100 height 12
type input "**********"
click at [347, 38] on span "Guardar" at bounding box center [345, 39] width 17 height 6
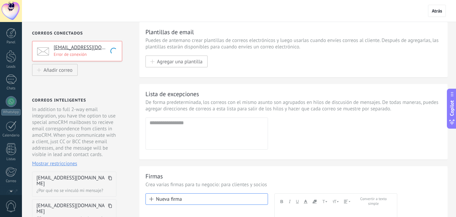
click at [100, 54] on p "Error de conexión" at bounding box center [86, 54] width 64 height 6
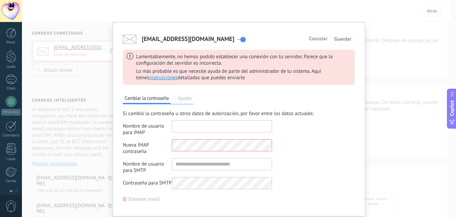
type input "**********"
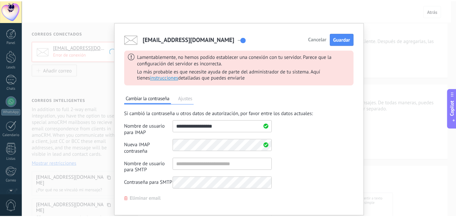
scroll to position [21, 0]
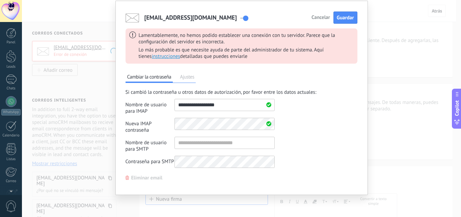
click at [153, 176] on span "Eliminar email" at bounding box center [146, 177] width 31 height 5
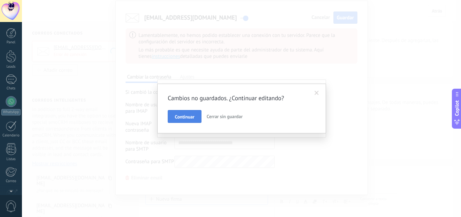
click at [193, 115] on span "Continuar" at bounding box center [185, 116] width 20 height 5
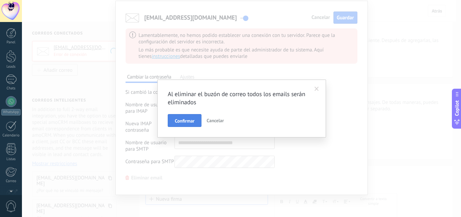
click at [190, 118] on span "Confirmar" at bounding box center [185, 120] width 20 height 5
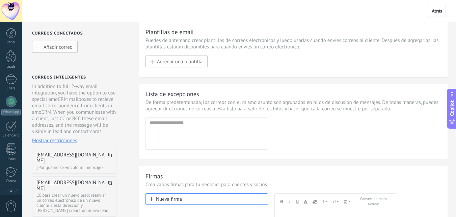
click at [60, 46] on span "Añadir correo" at bounding box center [58, 47] width 29 height 6
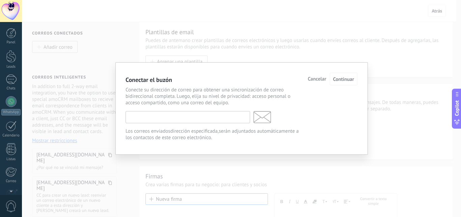
click at [186, 114] on input "text" at bounding box center [188, 117] width 125 height 12
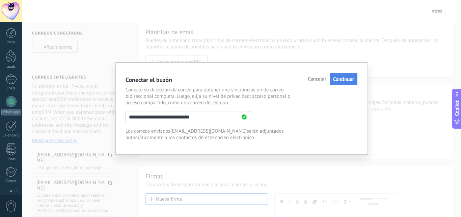
type input "**********"
click at [348, 78] on span "Continuar" at bounding box center [343, 79] width 21 height 6
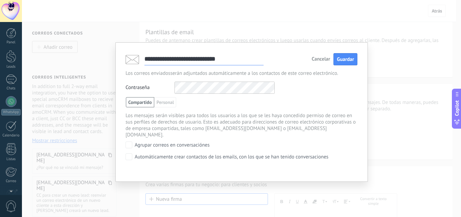
click at [297, 90] on div "Contraseña Otros IMAP nombre de usuario y contraseña" at bounding box center [242, 87] width 232 height 12
click at [346, 60] on span "Guardar" at bounding box center [345, 59] width 17 height 6
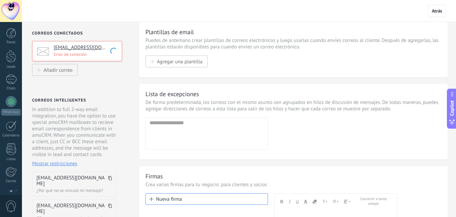
click at [99, 54] on p "Error de conexión" at bounding box center [86, 54] width 64 height 6
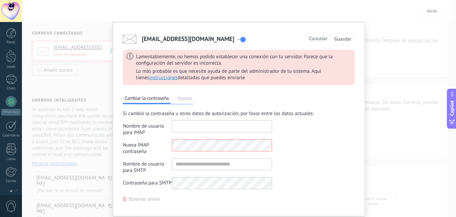
type input "**********"
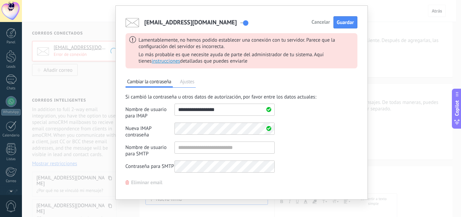
scroll to position [21, 0]
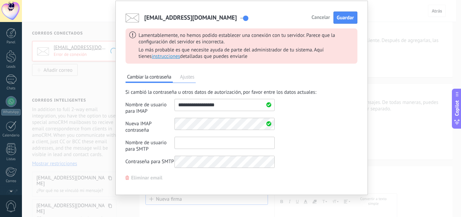
click at [197, 143] on input "shared" at bounding box center [225, 142] width 100 height 12
type input "**********"
click at [346, 21] on span "Guardar" at bounding box center [345, 18] width 17 height 6
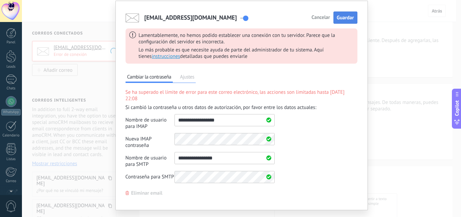
click at [348, 17] on span "Guardar" at bounding box center [345, 18] width 17 height 6
click at [188, 73] on div "Cambiar la contraseña Ajustes Se ha superado el límite de error para este corre…" at bounding box center [242, 133] width 232 height 126
click at [188, 79] on span "Ajustes" at bounding box center [187, 77] width 18 height 9
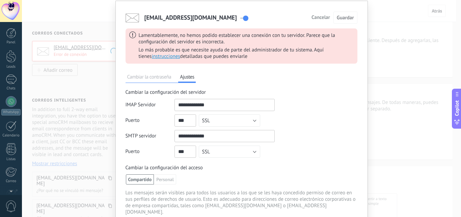
click at [235, 169] on div "Cambiar la configuración del acceso" at bounding box center [242, 167] width 232 height 6
click at [156, 78] on span "Cambiar la contraseña" at bounding box center [150, 77] width 48 height 9
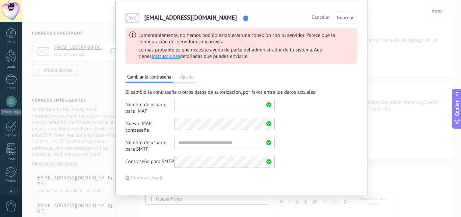
click at [202, 106] on input "shared" at bounding box center [225, 105] width 100 height 12
type input "**********"
click at [214, 145] on input "shared" at bounding box center [225, 142] width 100 height 12
type input "***"
drag, startPoint x: 185, startPoint y: 102, endPoint x: 175, endPoint y: 107, distance: 11.0
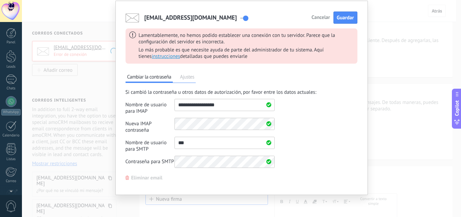
click at [175, 107] on input "shared" at bounding box center [225, 105] width 100 height 12
type input "**********"
click at [171, 134] on form "Nombre de usuario para IMAP Nueva IMAP contraseña Campos para los datos de auto…" at bounding box center [200, 135] width 149 height 72
click at [198, 146] on input "shared" at bounding box center [225, 142] width 100 height 12
type input "*"
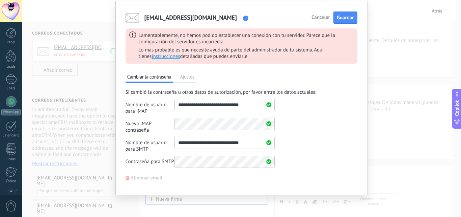
type input "**********"
click at [328, 178] on div "Cambiar la contraseña Ajustes Si cambió la contraseña u otros datos de autoriza…" at bounding box center [242, 125] width 232 height 110
click at [346, 16] on span "Guardar" at bounding box center [345, 18] width 17 height 6
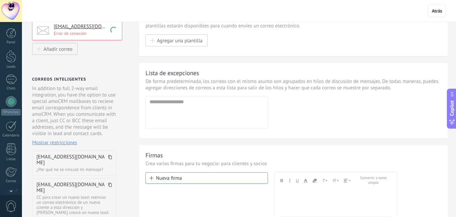
scroll to position [0, 0]
